Goal: Find contact information: Find contact information

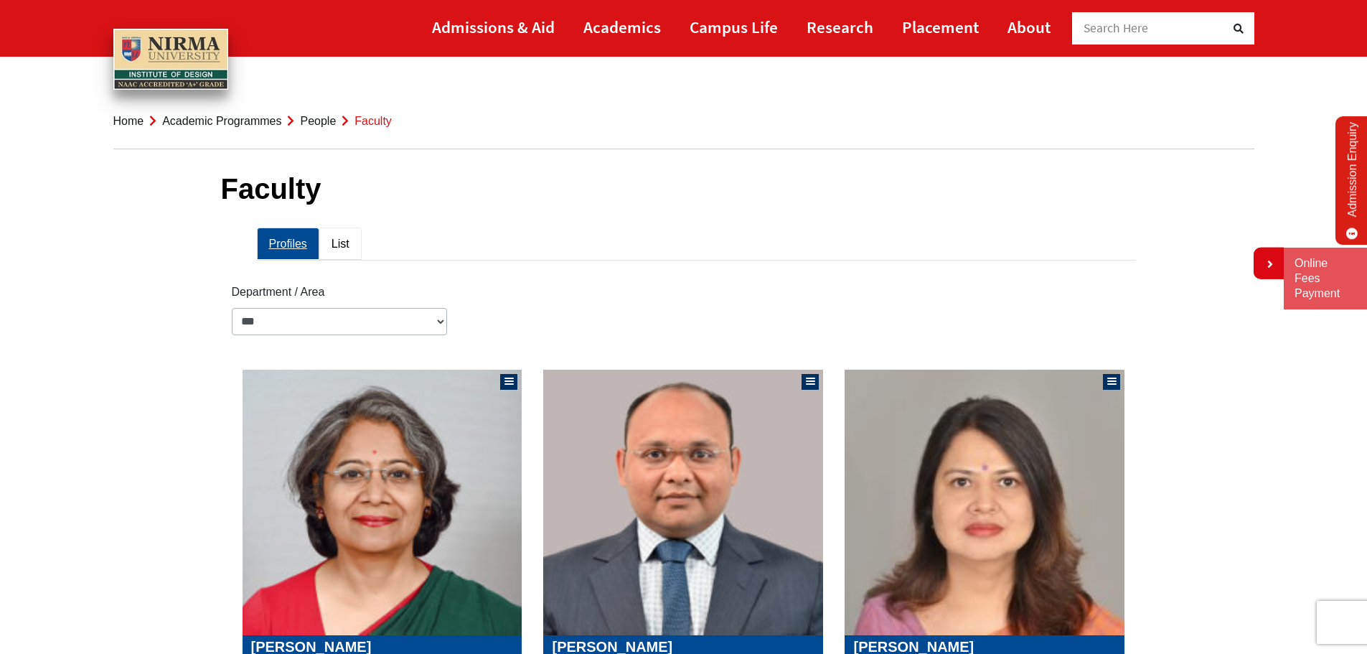
click at [344, 243] on link "List" at bounding box center [340, 243] width 42 height 32
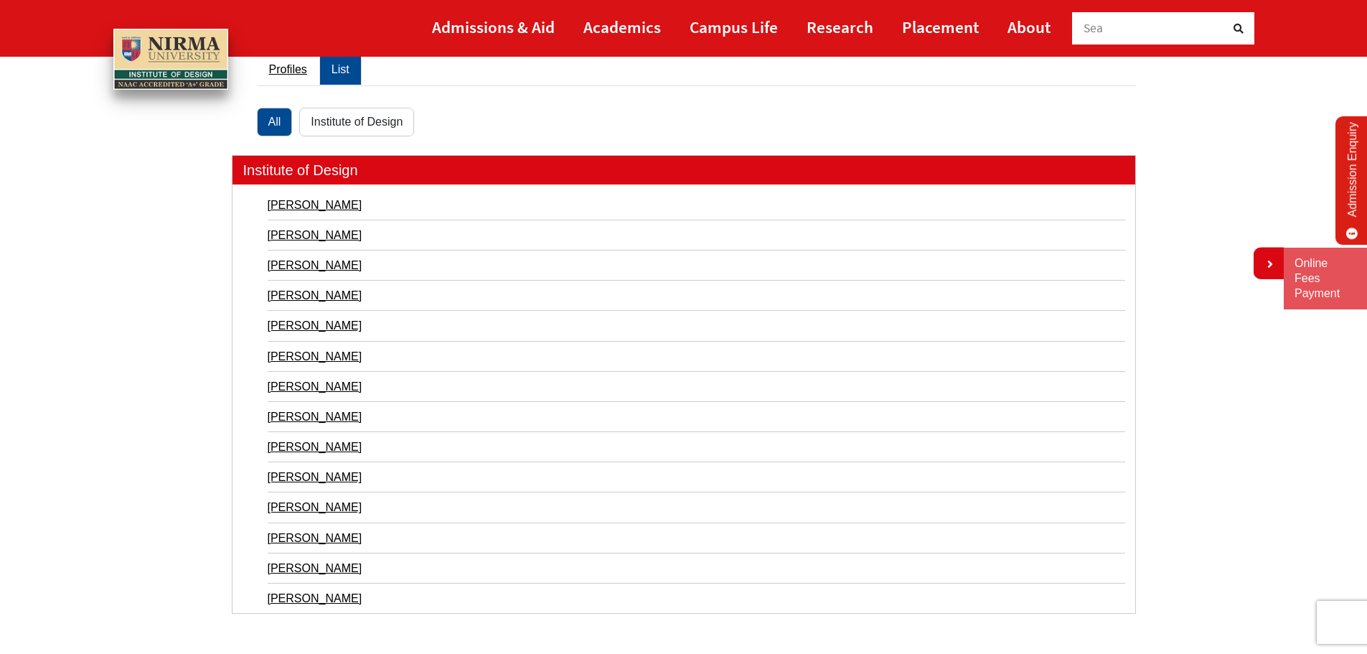
scroll to position [215, 0]
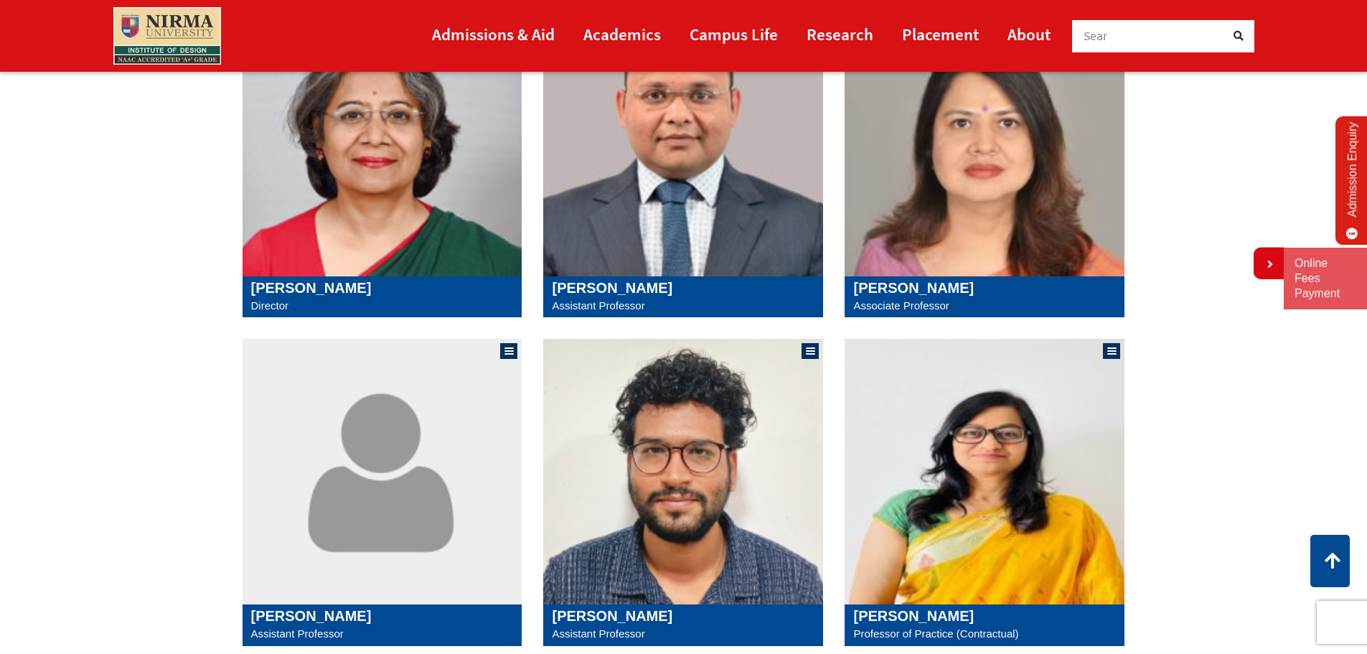
scroll to position [717, 0]
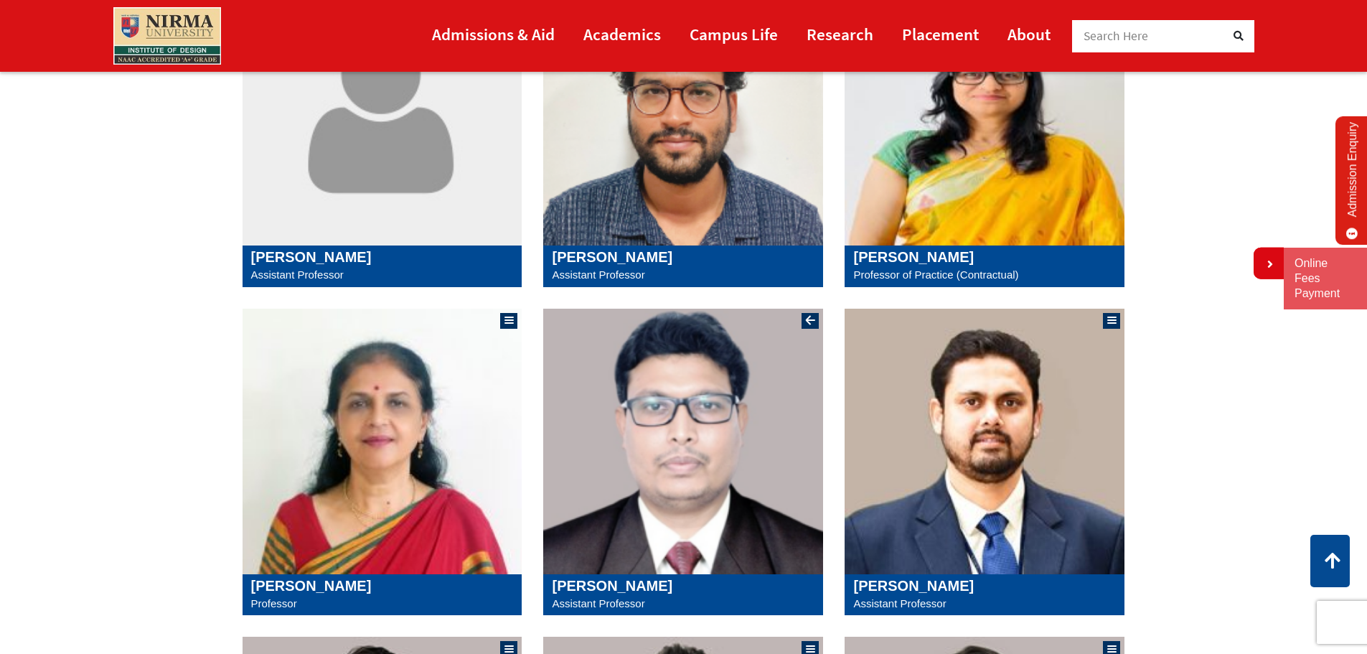
click at [593, 582] on h5 "[PERSON_NAME]" at bounding box center [683, 585] width 263 height 17
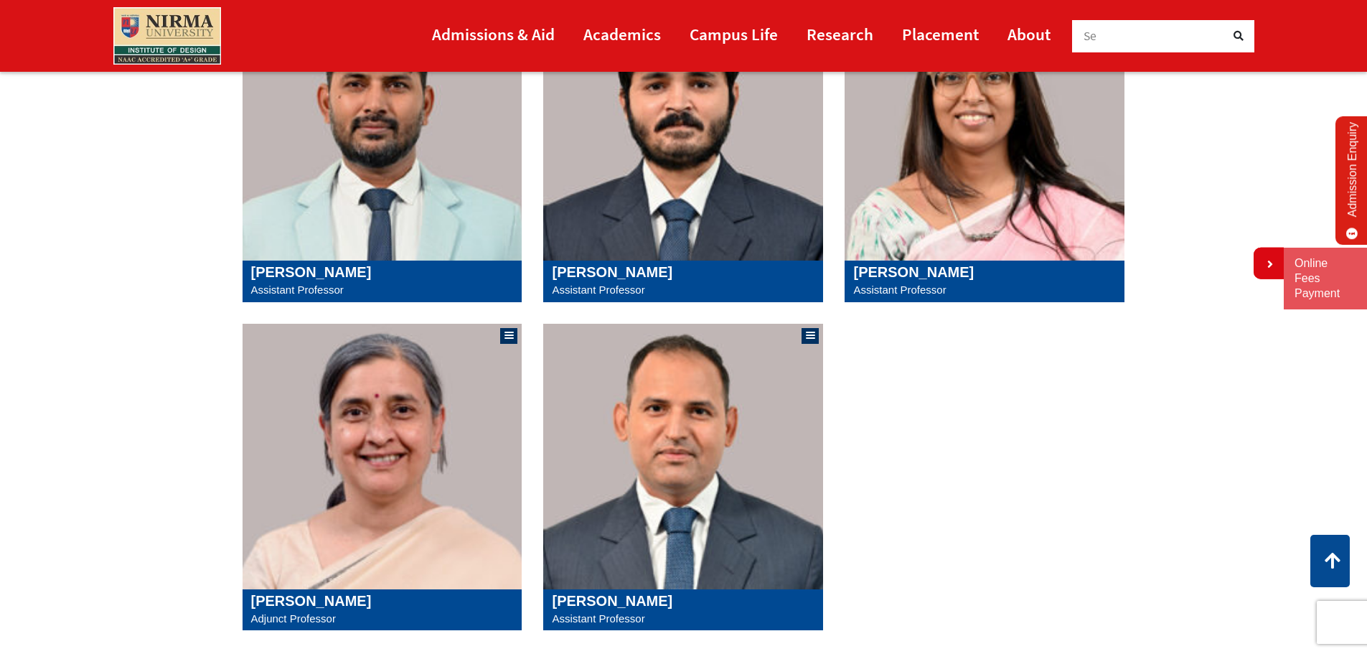
scroll to position [1363, 0]
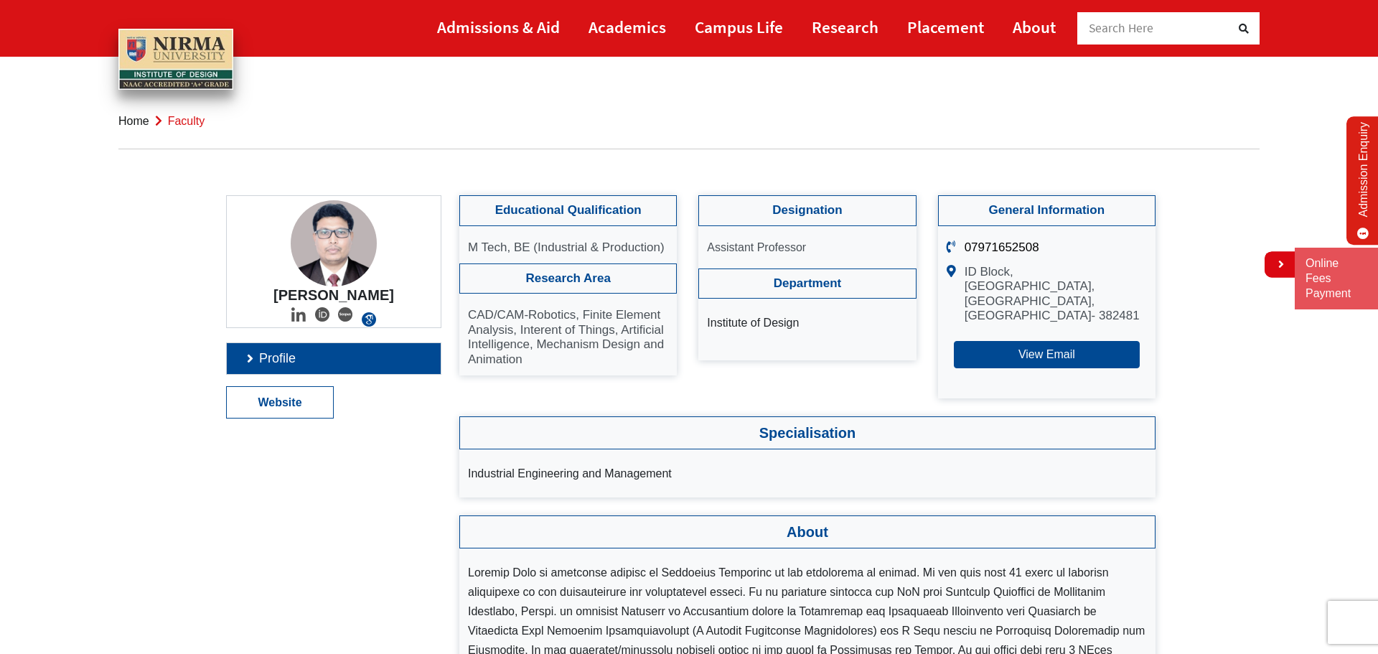
click at [366, 316] on img at bounding box center [369, 319] width 14 height 14
click at [320, 364] on link "Profile" at bounding box center [334, 358] width 214 height 31
